Goal: Check status: Check status

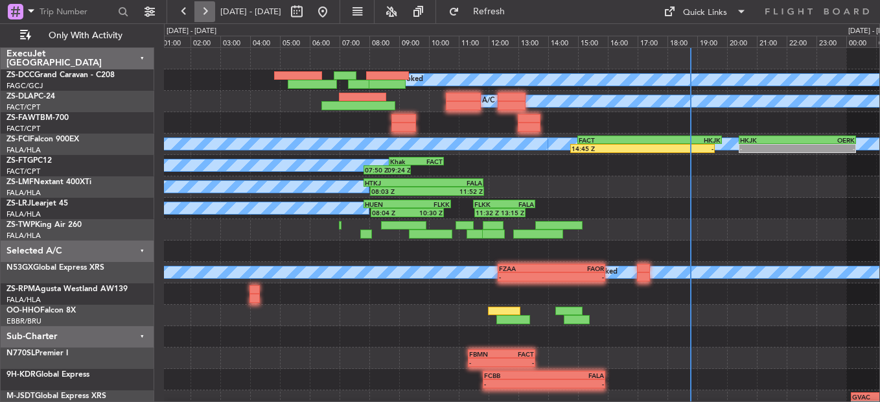
click at [204, 8] on button at bounding box center [204, 11] width 21 height 21
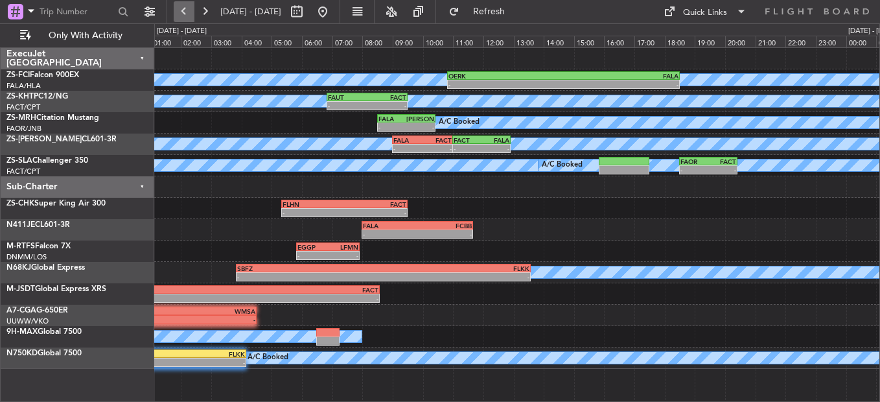
click at [178, 9] on button at bounding box center [184, 11] width 21 height 21
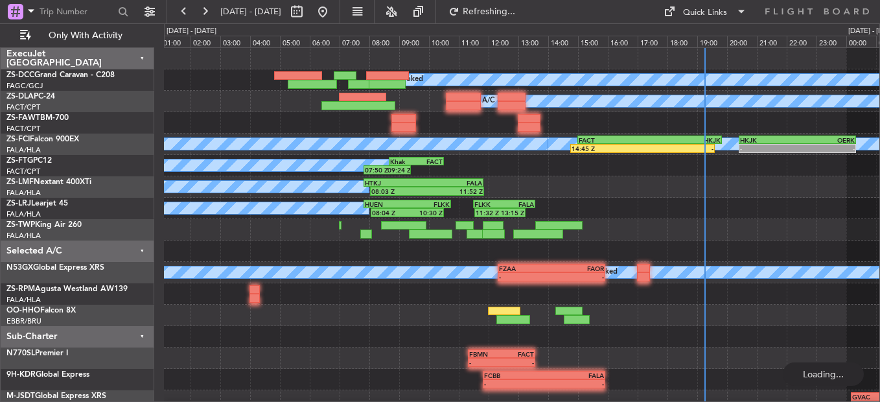
click at [695, 151] on div "-" at bounding box center [677, 149] width 71 height 8
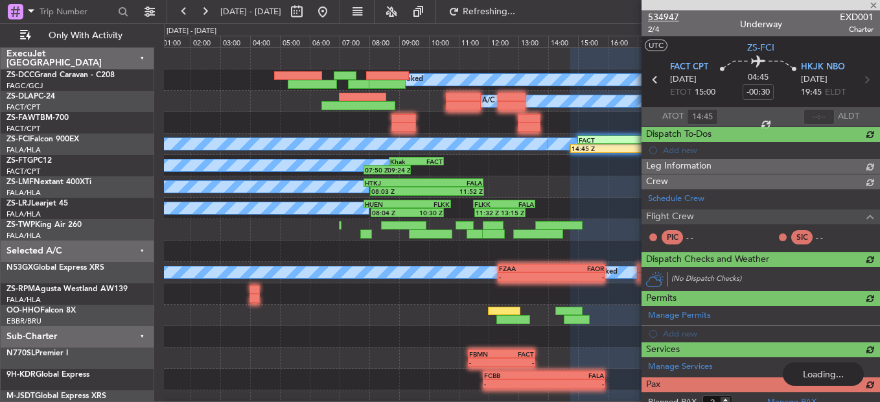
click at [659, 11] on span "534947" at bounding box center [663, 17] width 31 height 14
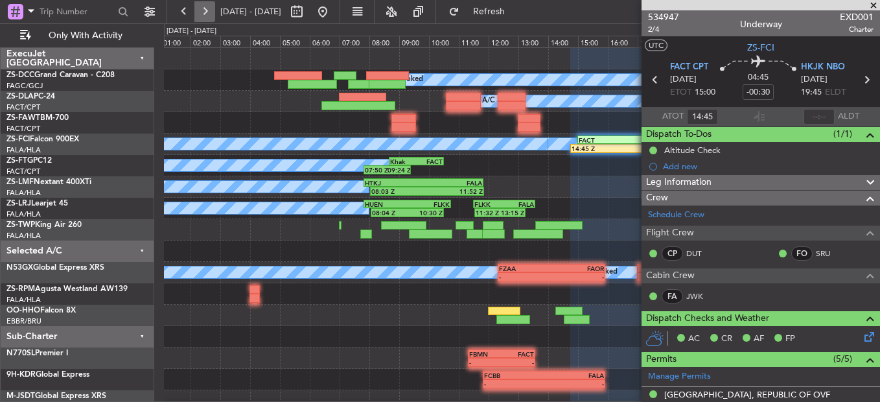
click at [209, 14] on button at bounding box center [204, 11] width 21 height 21
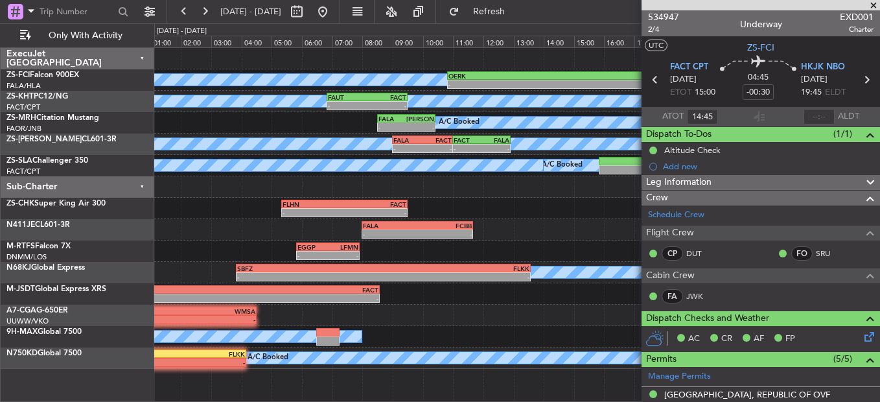
click at [872, 3] on span at bounding box center [873, 6] width 13 height 12
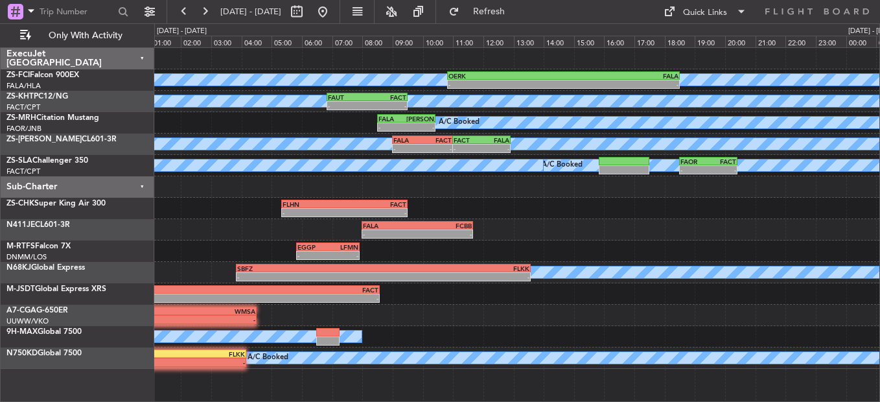
type input "0"
click at [181, 11] on button at bounding box center [184, 11] width 21 height 21
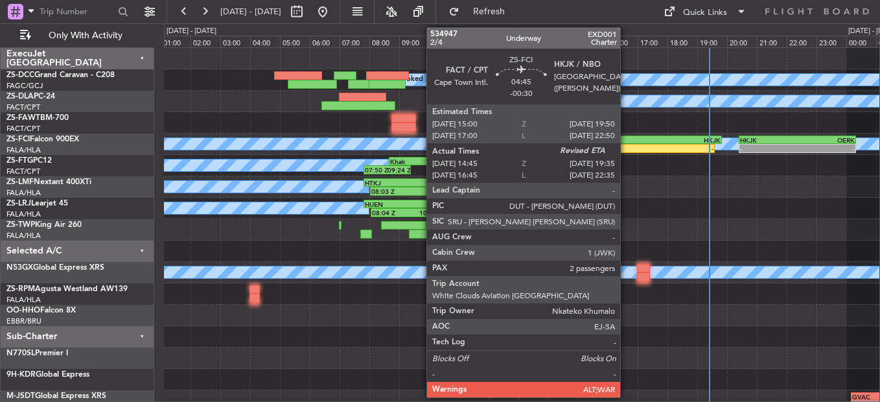
click at [626, 142] on div "FACT" at bounding box center [614, 140] width 71 height 8
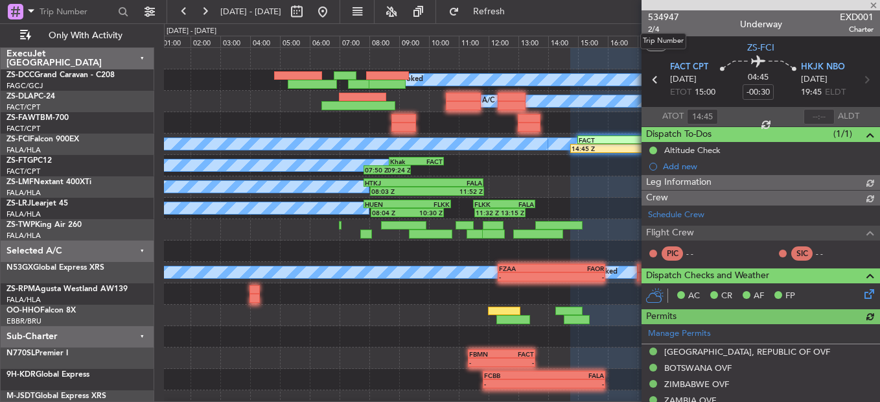
click at [657, 14] on span "534947" at bounding box center [663, 17] width 31 height 14
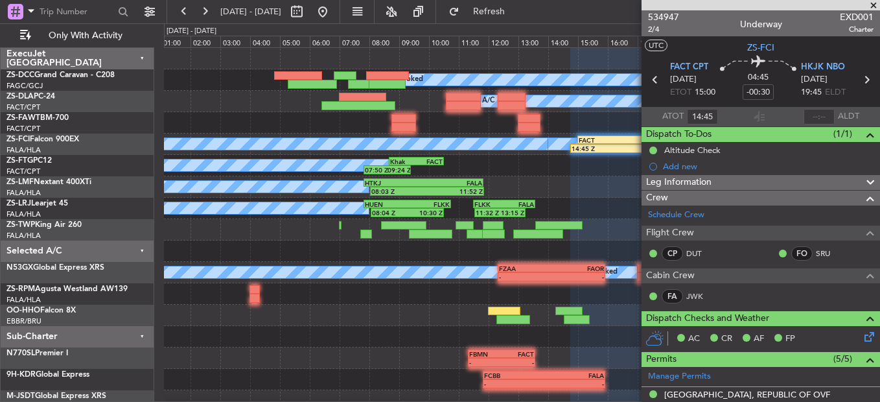
click at [875, 6] on span at bounding box center [873, 6] width 13 height 12
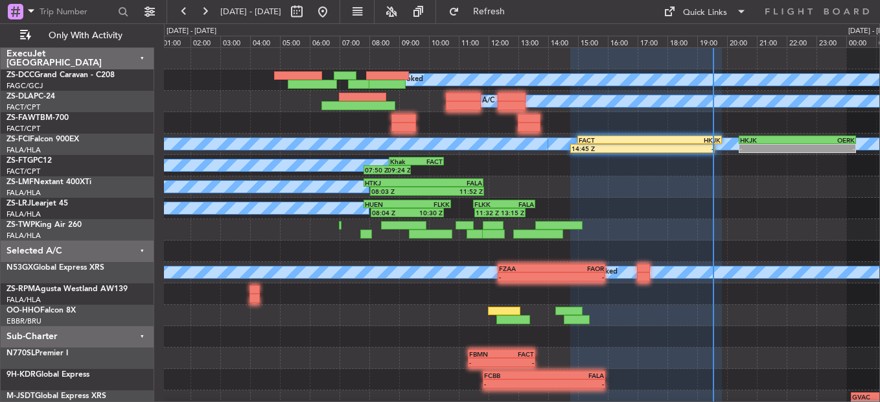
type input "0"
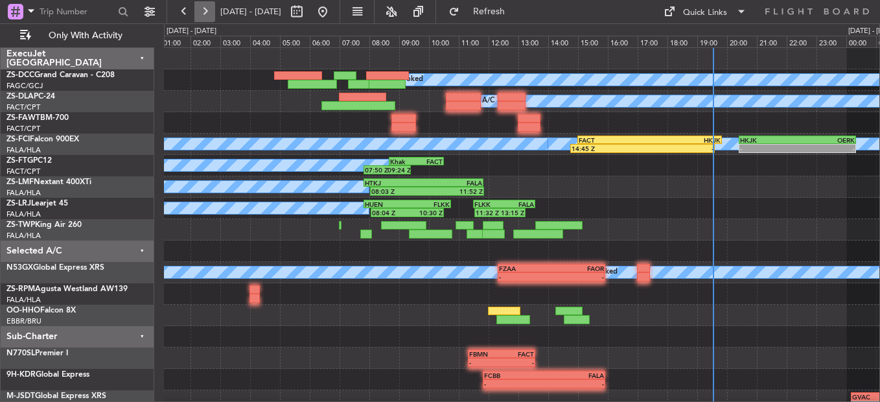
click at [199, 12] on button at bounding box center [204, 11] width 21 height 21
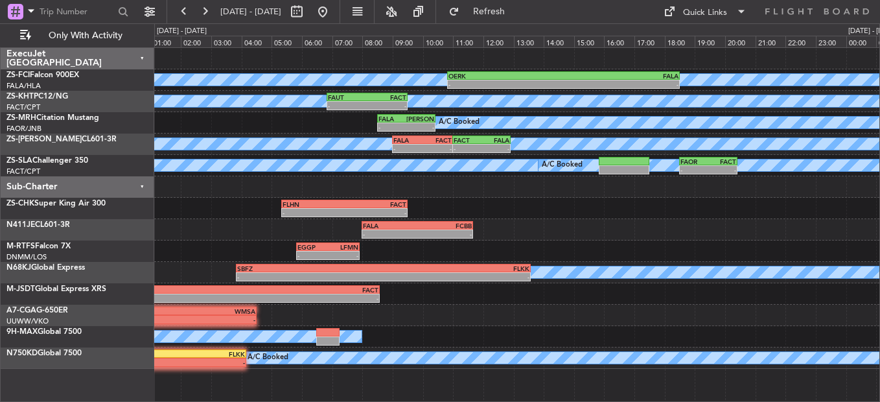
click at [172, 16] on fb-range-datepicker "[DATE] - [DATE]" at bounding box center [254, 11] width 174 height 23
click at [180, 12] on button at bounding box center [184, 11] width 21 height 21
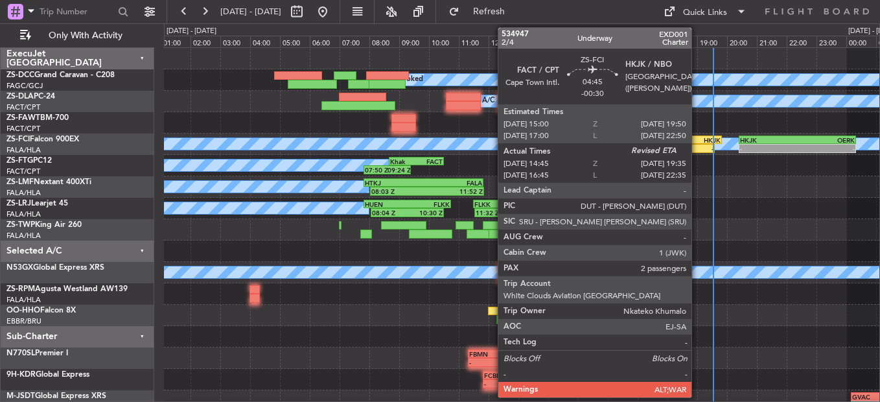
click at [698, 143] on div "HKJK" at bounding box center [685, 140] width 71 height 8
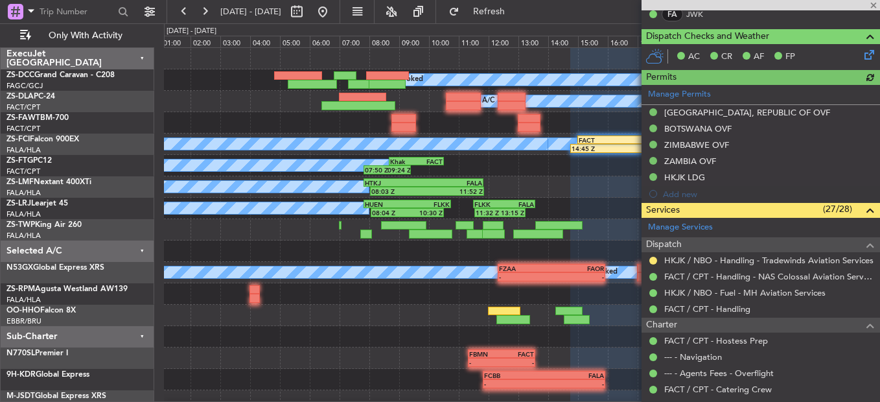
scroll to position [324, 0]
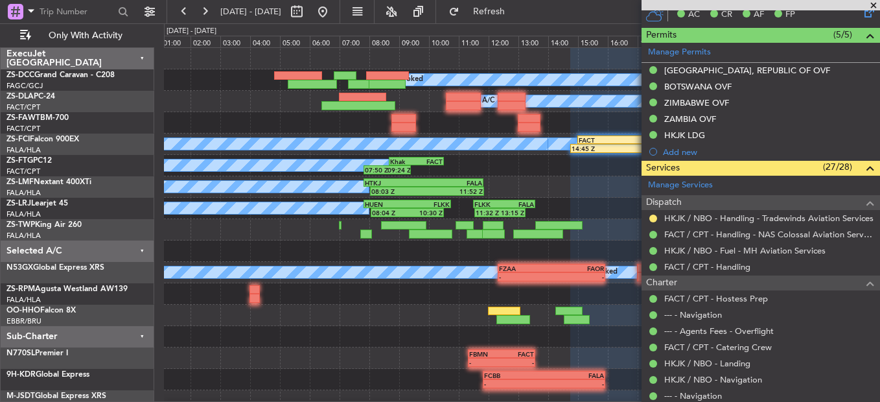
click at [652, 222] on div at bounding box center [653, 218] width 10 height 10
click at [652, 219] on button at bounding box center [654, 219] width 8 height 8
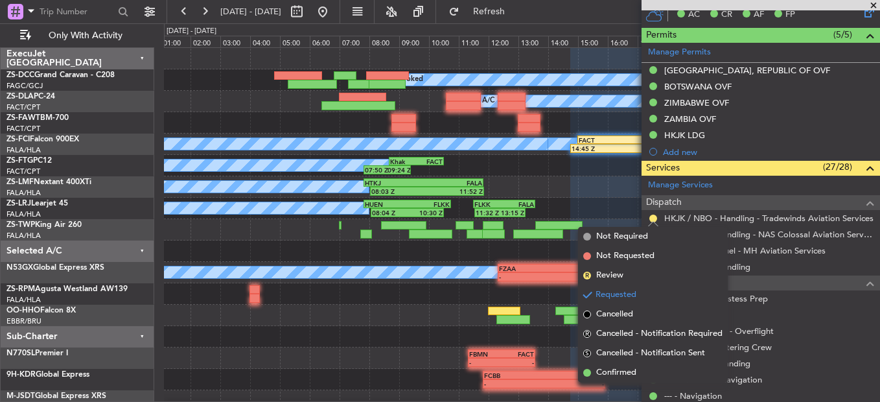
click at [592, 366] on li "Confirmed" at bounding box center [653, 372] width 150 height 19
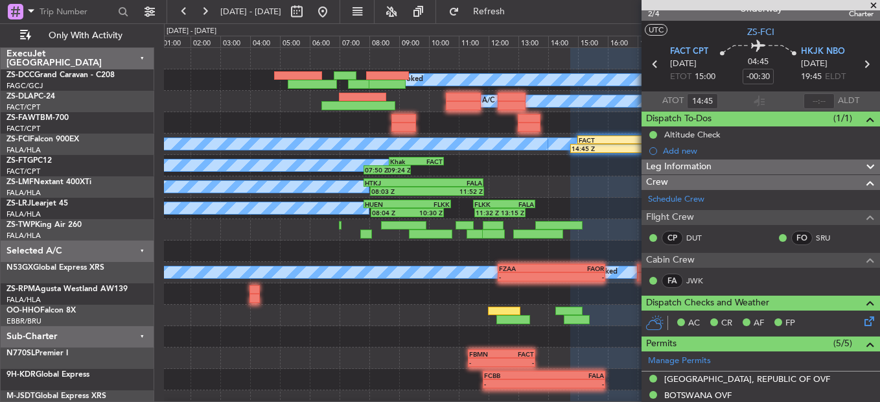
scroll to position [0, 0]
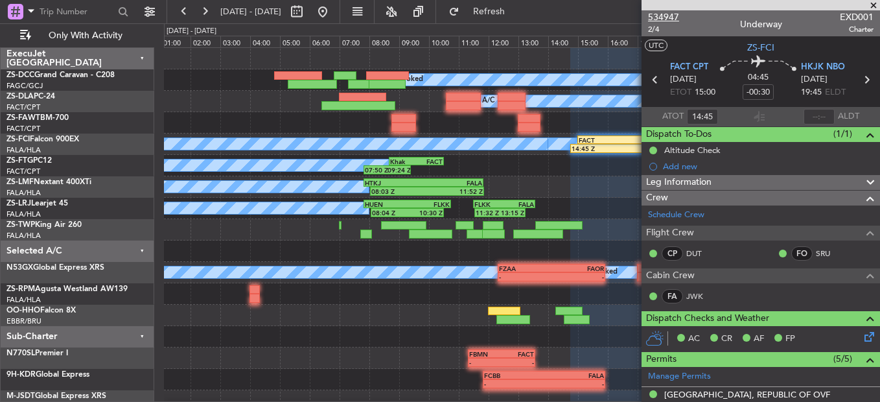
click at [673, 12] on span "534947" at bounding box center [663, 17] width 31 height 14
click at [869, 8] on span at bounding box center [873, 6] width 13 height 12
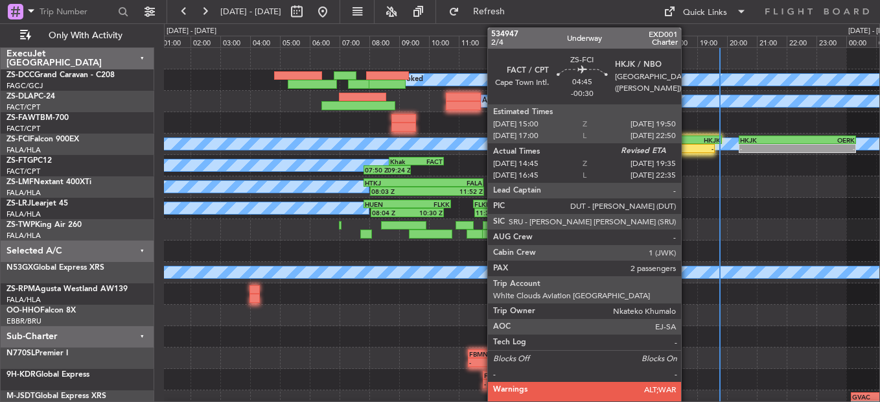
click at [687, 146] on div "-" at bounding box center [677, 149] width 71 height 8
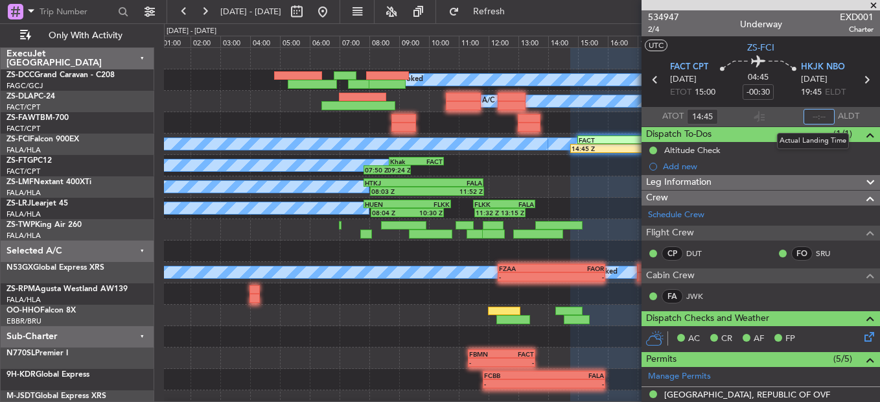
click at [817, 114] on input "text" at bounding box center [819, 117] width 31 height 16
type input "19:48"
click at [878, 3] on span at bounding box center [873, 6] width 13 height 12
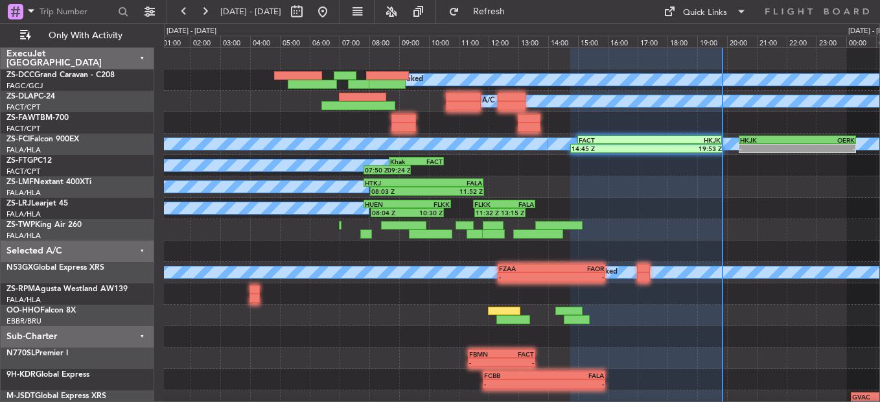
type input "0"
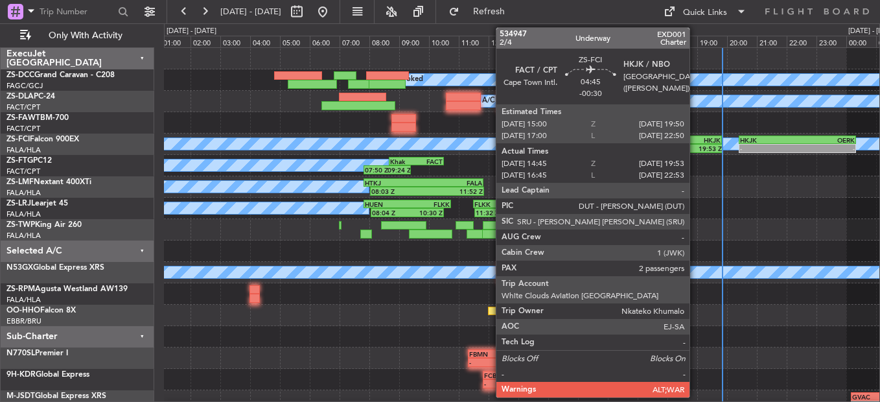
click at [696, 148] on div "19:53 Z" at bounding box center [684, 149] width 75 height 8
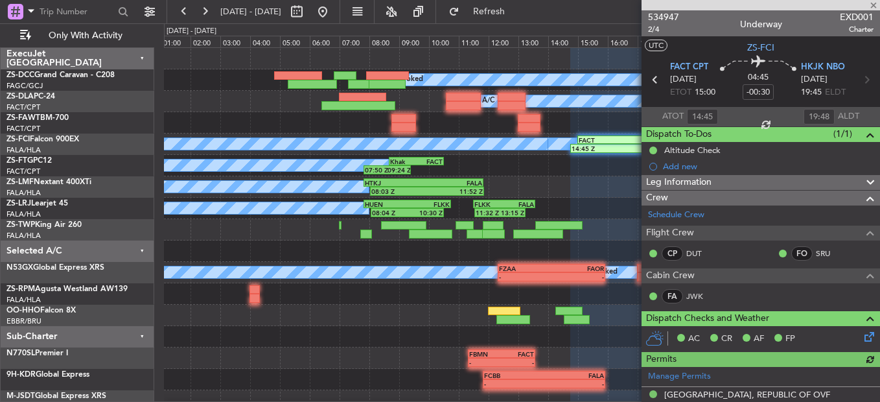
click at [871, 6] on div at bounding box center [761, 5] width 239 height 10
click at [871, 3] on span at bounding box center [873, 6] width 13 height 12
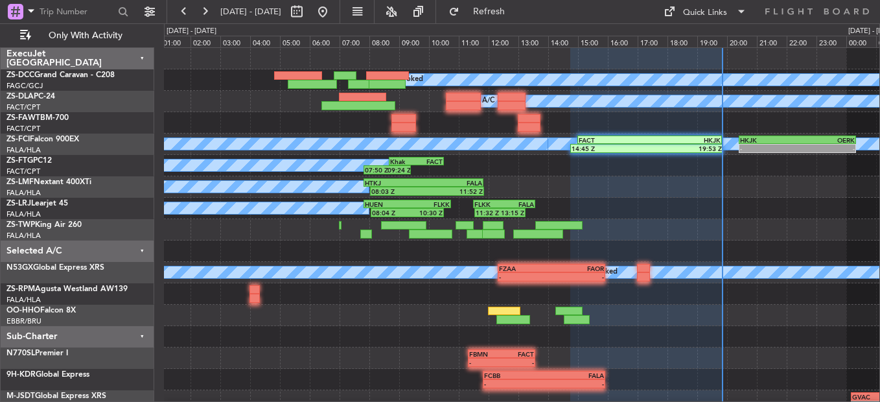
type input "0"
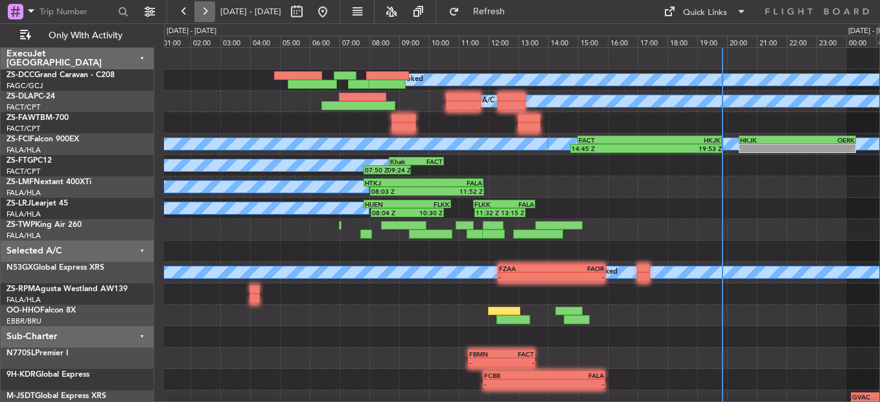
drag, startPoint x: 197, startPoint y: 9, endPoint x: 204, endPoint y: 11, distance: 6.8
click at [201, 10] on button at bounding box center [204, 11] width 21 height 21
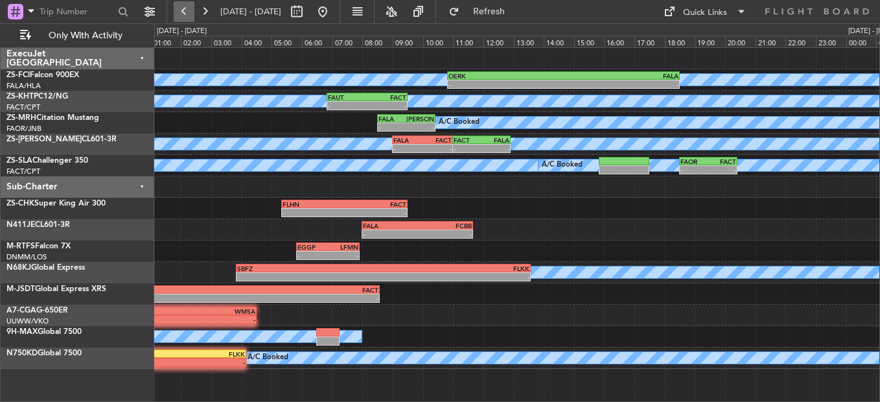
click at [183, 14] on button at bounding box center [184, 11] width 21 height 21
